Goal: Information Seeking & Learning: Learn about a topic

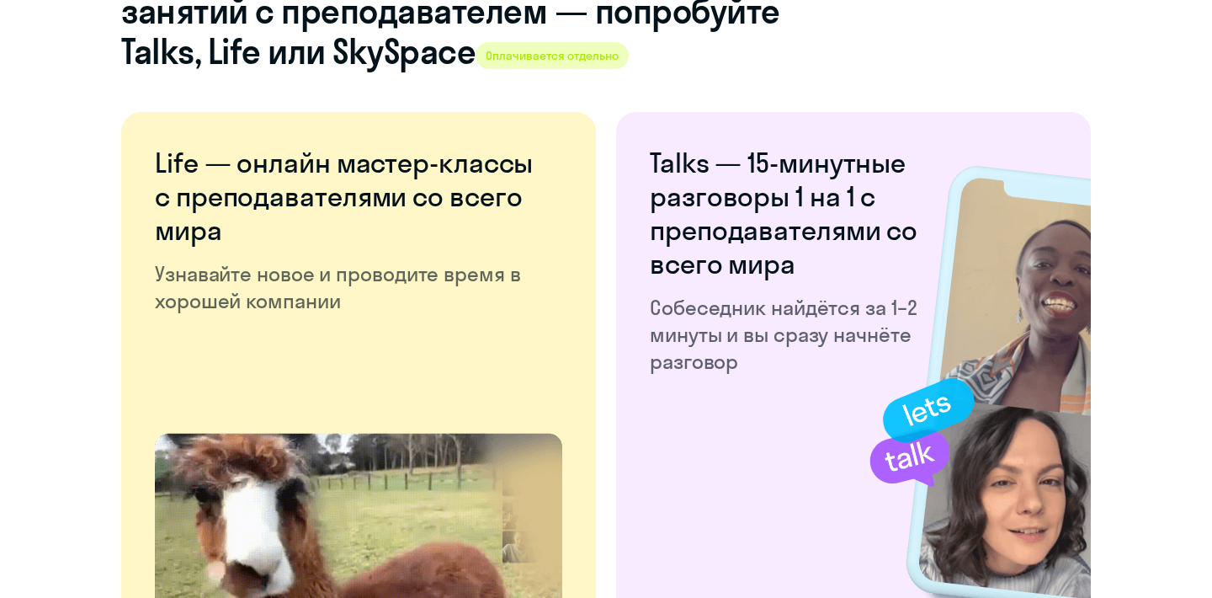
scroll to position [3304, 0]
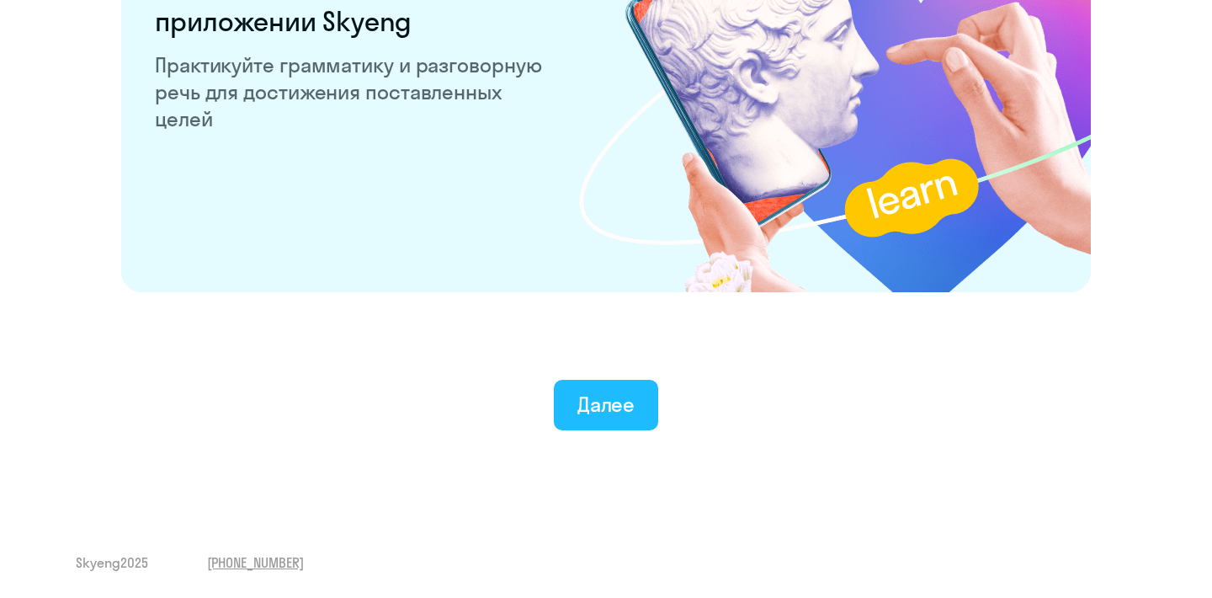
click at [609, 401] on div "Далее" at bounding box center [607, 404] width 58 height 27
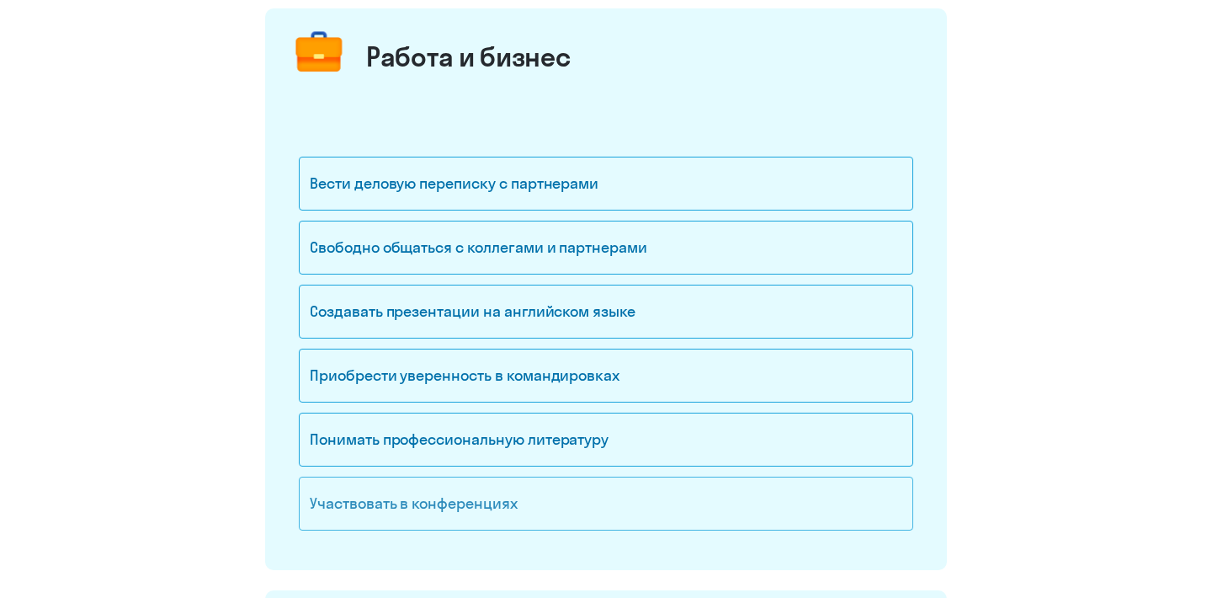
scroll to position [252, 0]
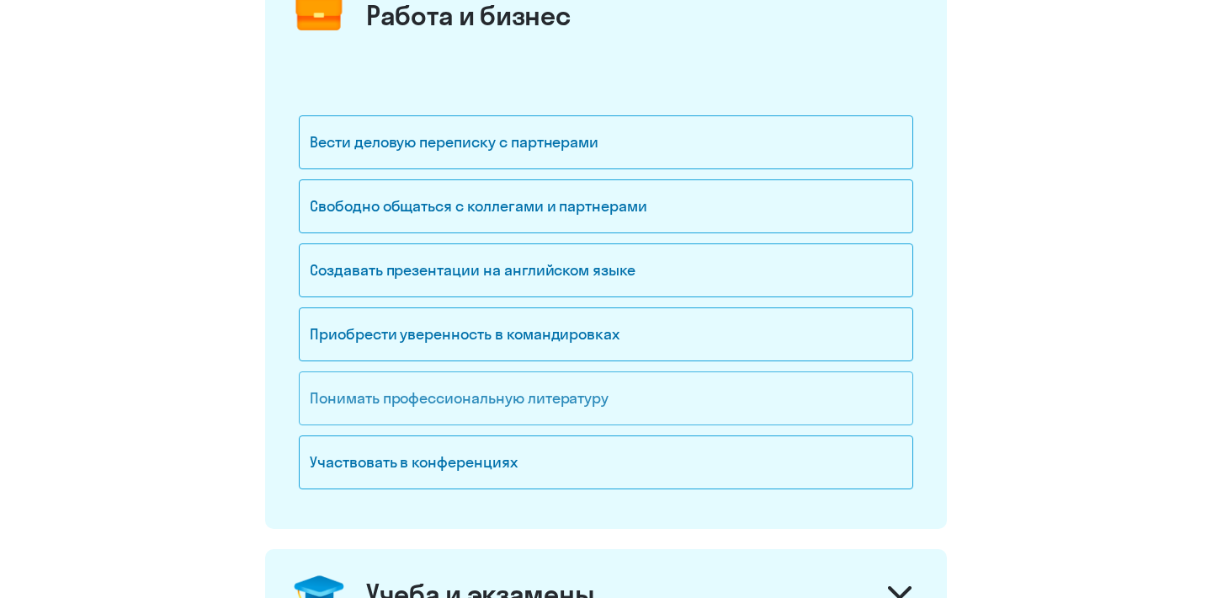
click at [501, 410] on div "Понимать профессиональную литературу" at bounding box center [606, 398] width 615 height 54
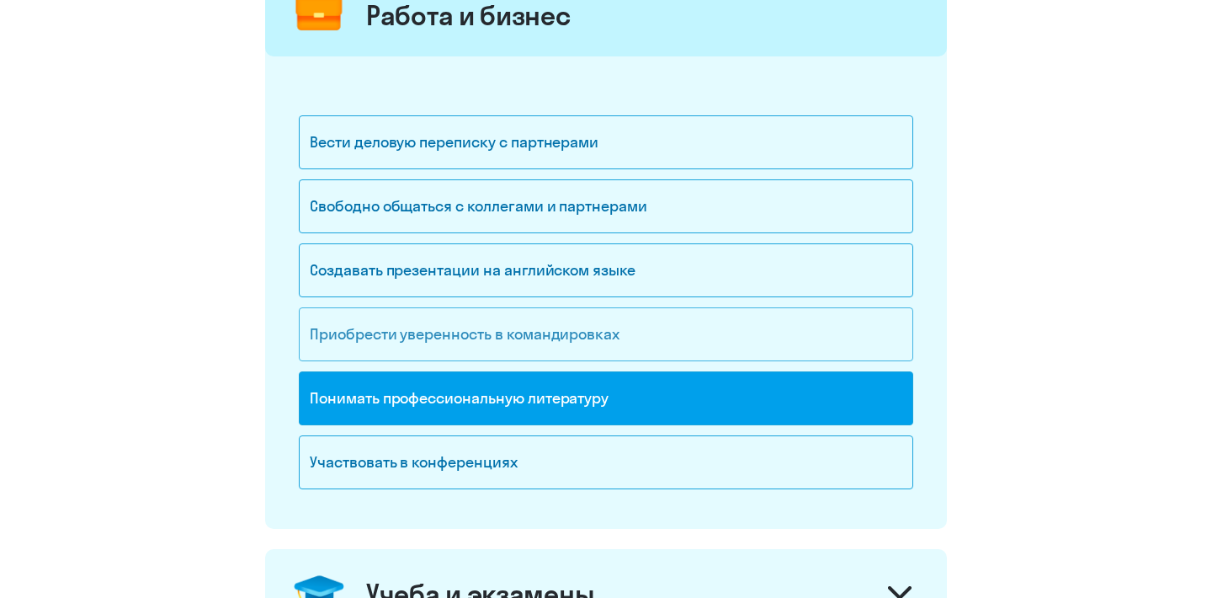
click at [518, 353] on div "Приобрести уверенность в командировках" at bounding box center [606, 334] width 615 height 54
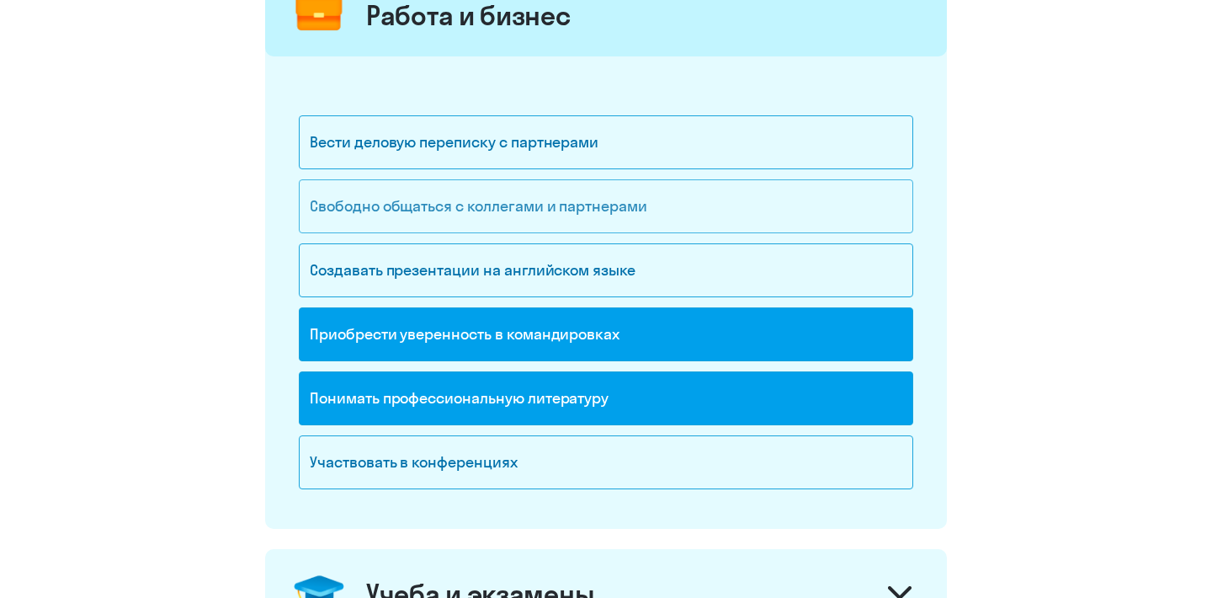
click at [503, 215] on div "Свободно общаться с коллегами и партнерами" at bounding box center [606, 206] width 615 height 54
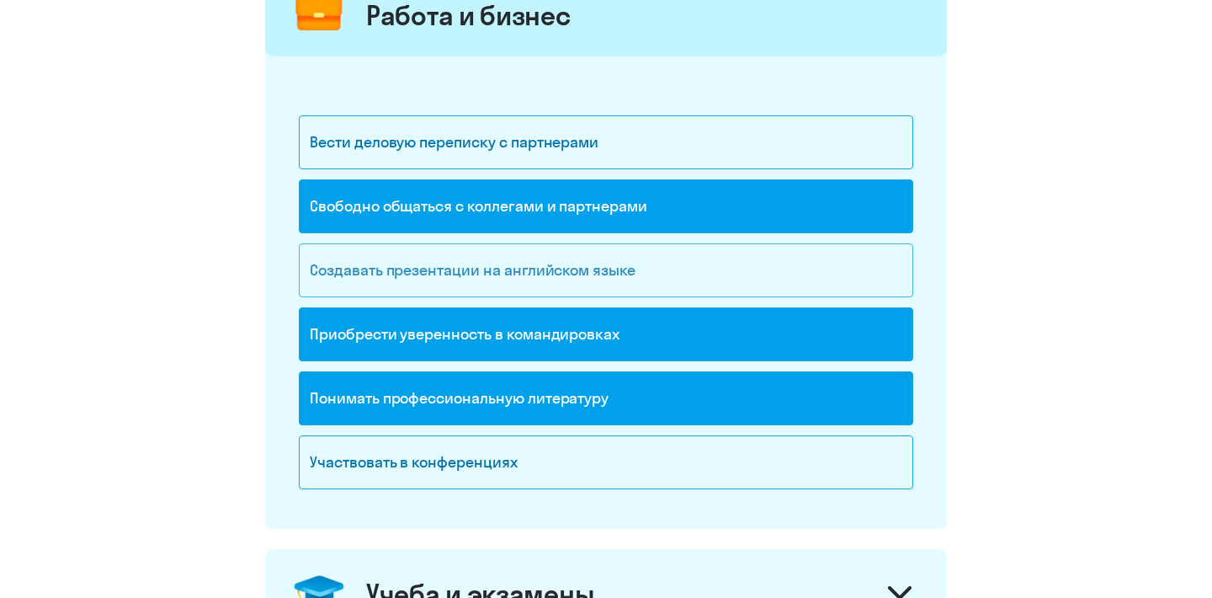
click at [490, 273] on div "Создавать презентации на английском языке" at bounding box center [606, 270] width 615 height 54
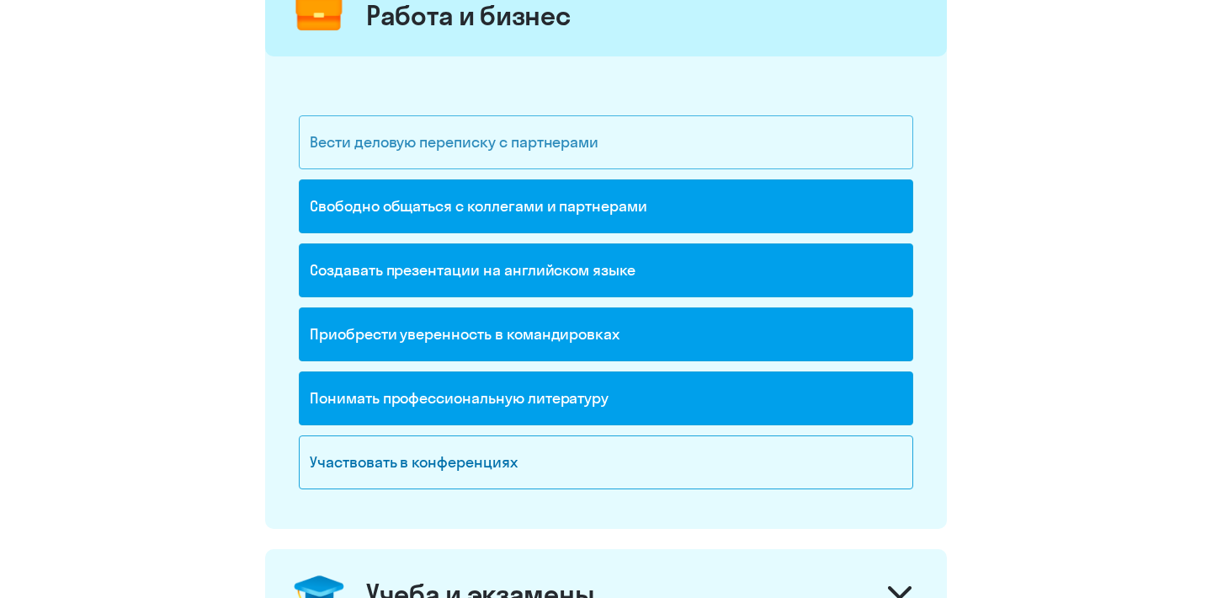
click at [498, 132] on div "Вести деловую переписку с партнерами" at bounding box center [606, 142] width 615 height 54
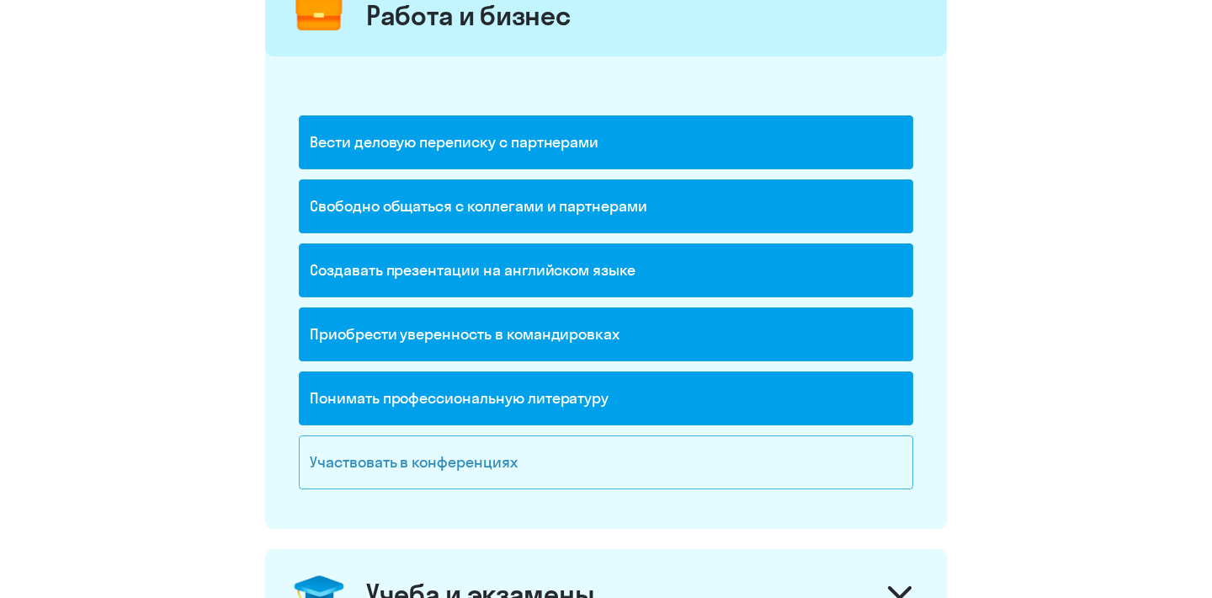
click at [487, 462] on div "Участвовать в конференциях" at bounding box center [606, 462] width 615 height 54
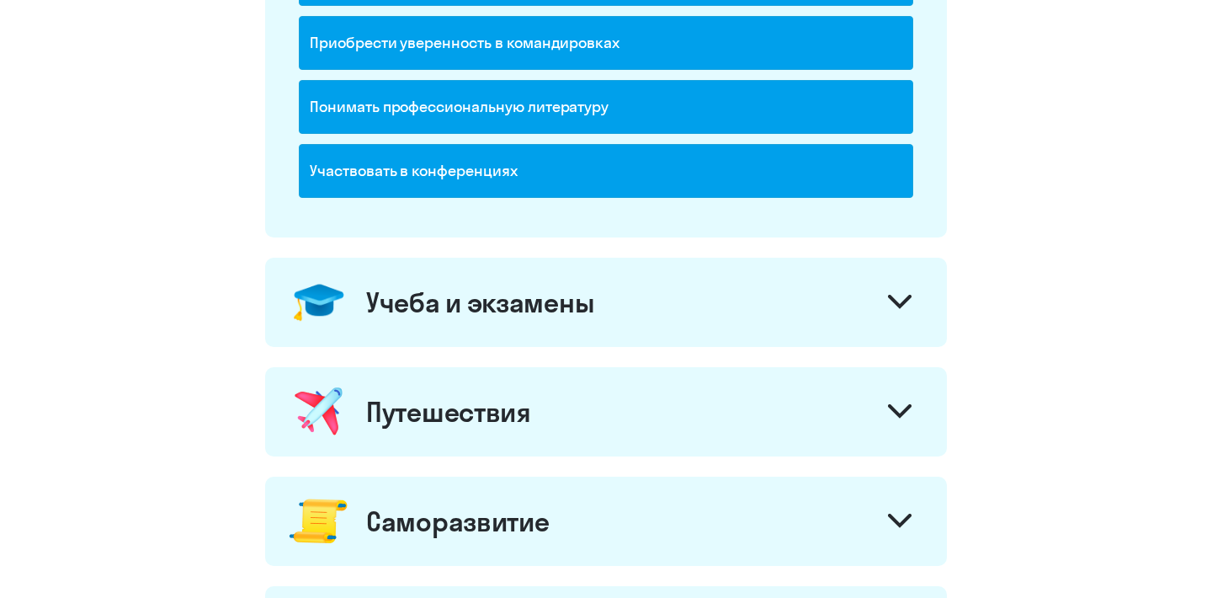
click at [519, 317] on div "Учеба и экзамены" at bounding box center [480, 302] width 228 height 34
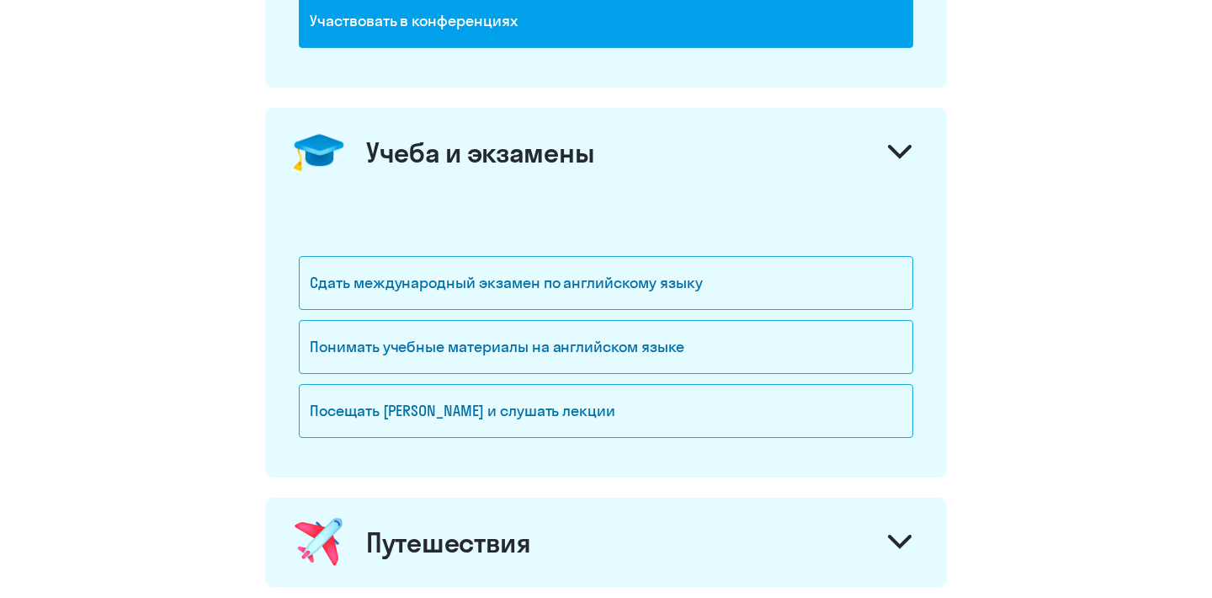
scroll to position [697, 0]
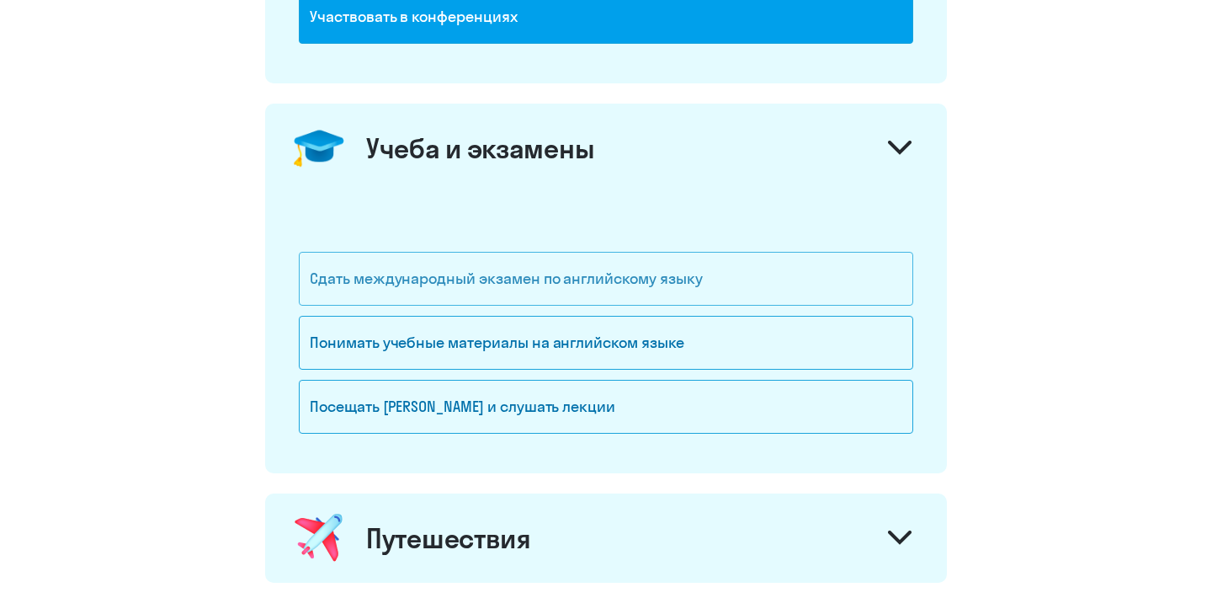
click at [521, 261] on div "Сдать международный экзамен по английскому языку" at bounding box center [606, 279] width 615 height 54
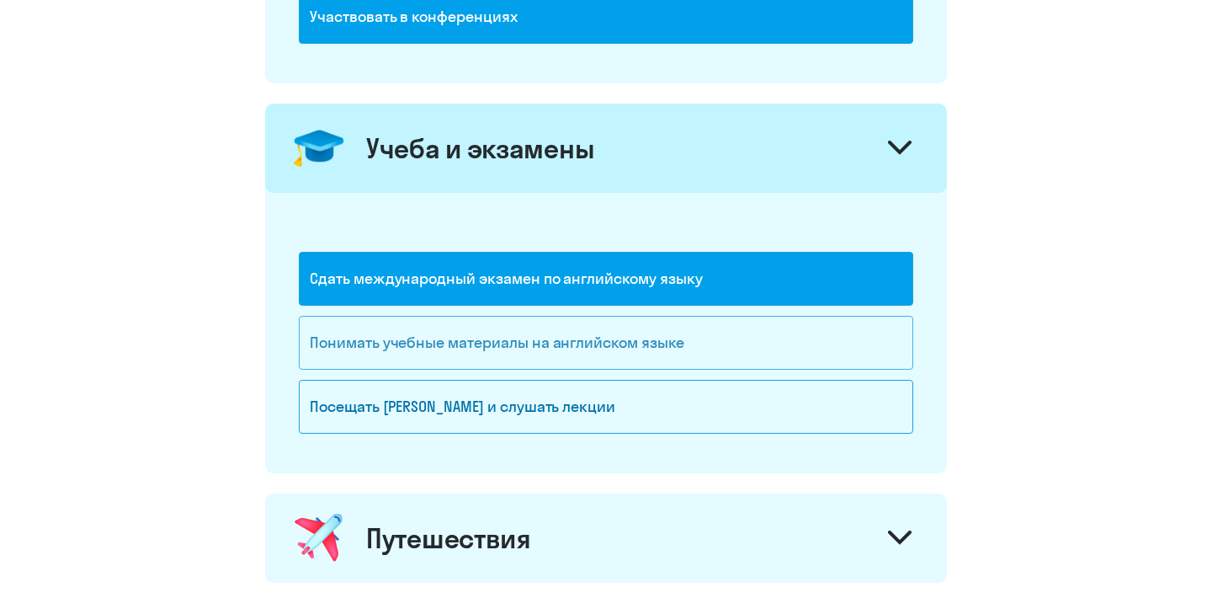
click at [524, 365] on div "Понимать учебные материалы на английском языке" at bounding box center [606, 343] width 615 height 54
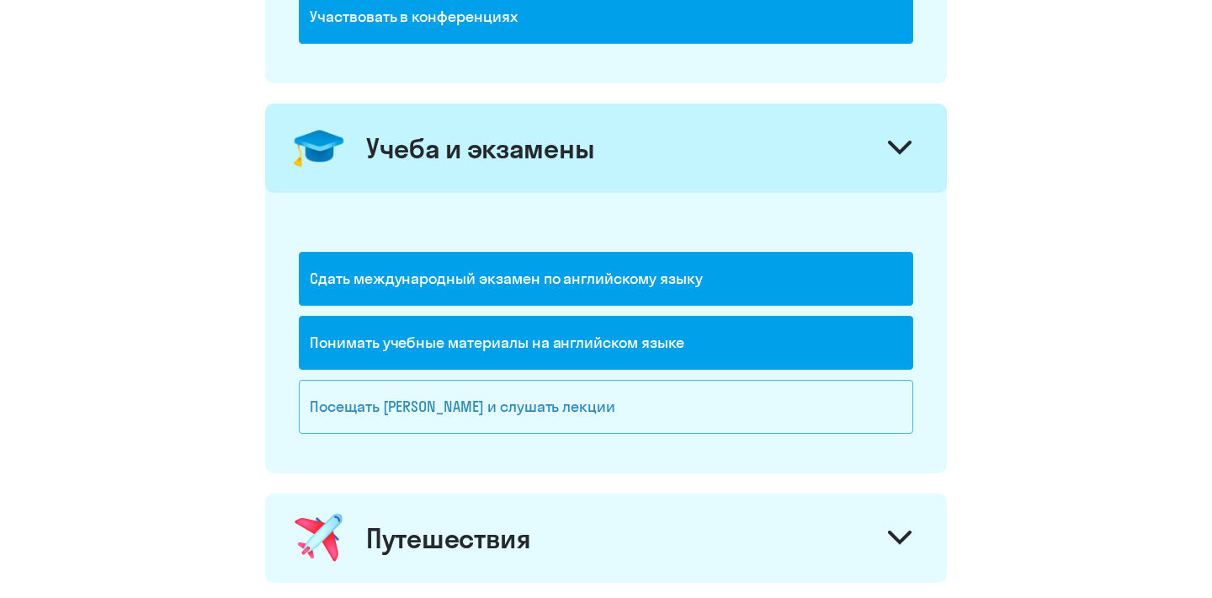
click at [524, 396] on div "Посещать [PERSON_NAME] и слушать лекции" at bounding box center [606, 407] width 615 height 54
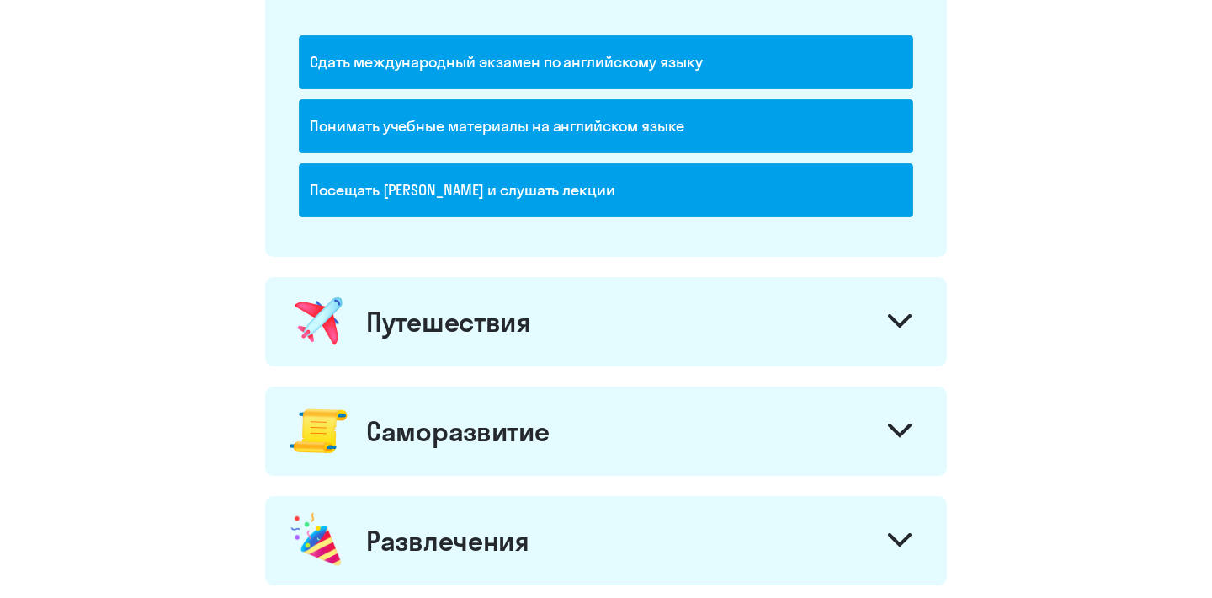
click at [527, 301] on div "Путешествия" at bounding box center [606, 321] width 682 height 89
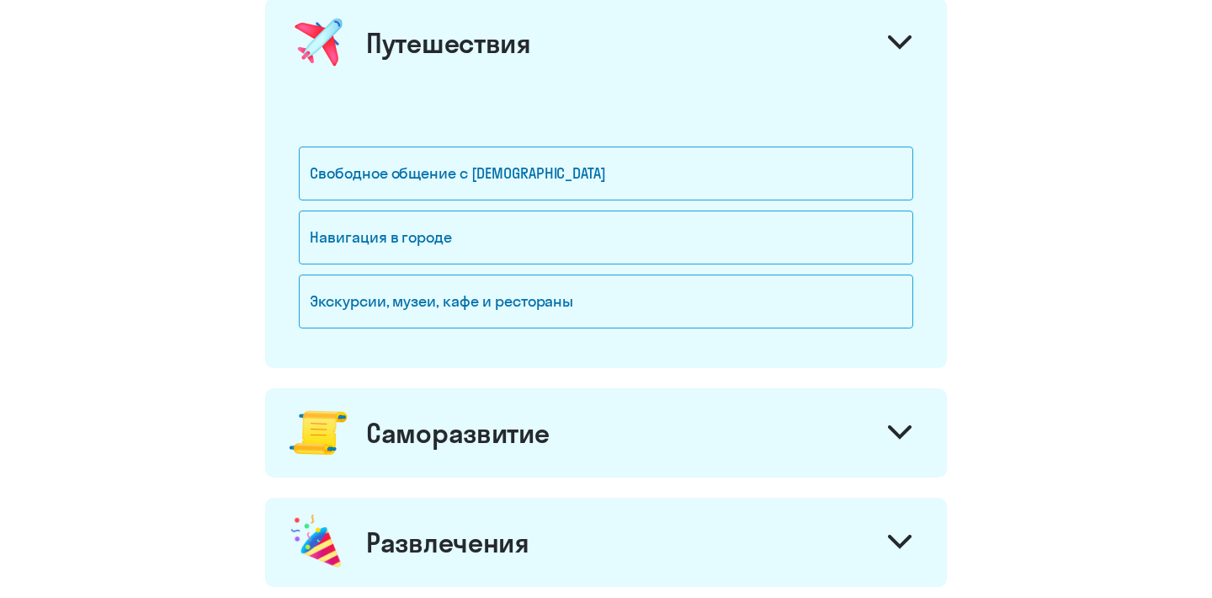
scroll to position [1191, 0]
click at [492, 428] on div "Саморазвитие" at bounding box center [457, 434] width 183 height 34
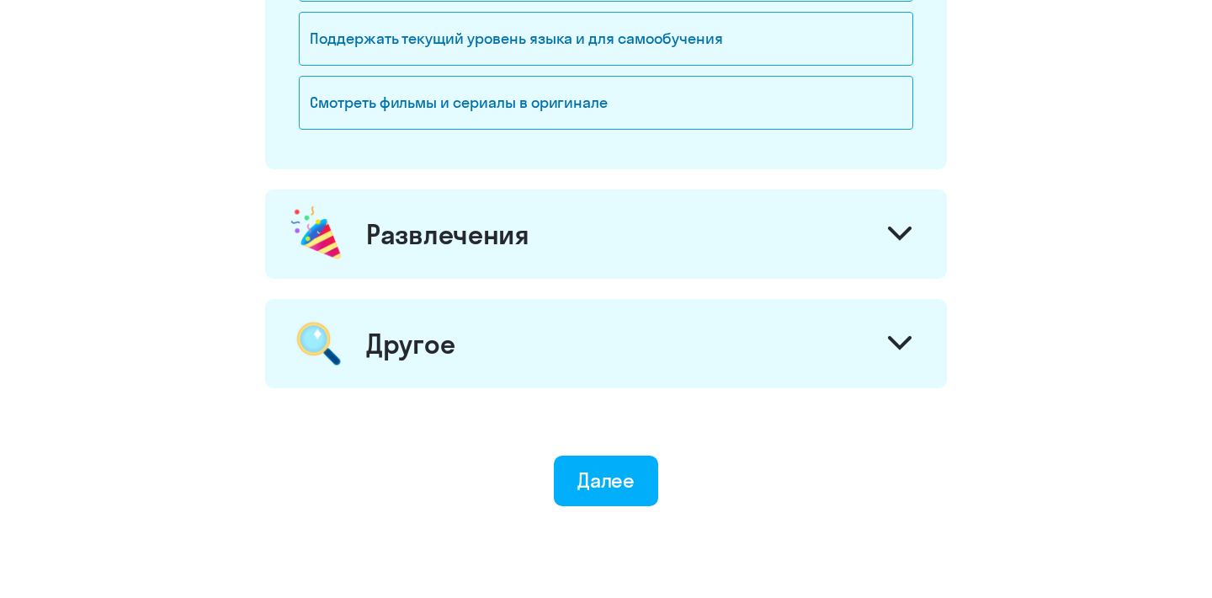
scroll to position [2105, 0]
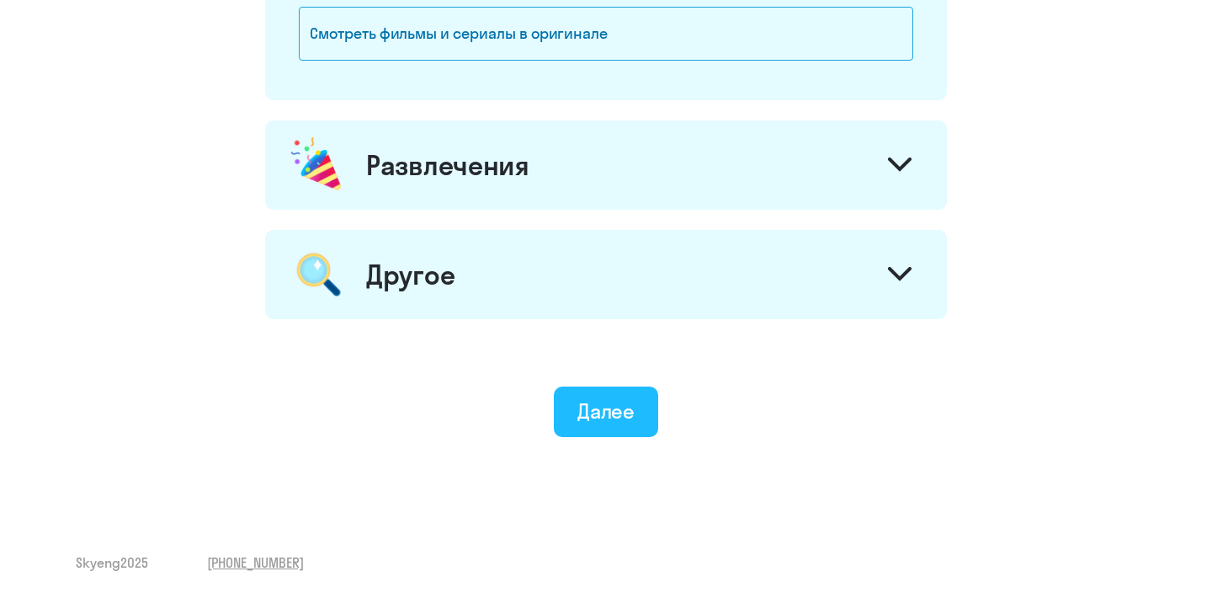
click at [595, 428] on button "Далее" at bounding box center [606, 411] width 105 height 51
